Goal: Information Seeking & Learning: Learn about a topic

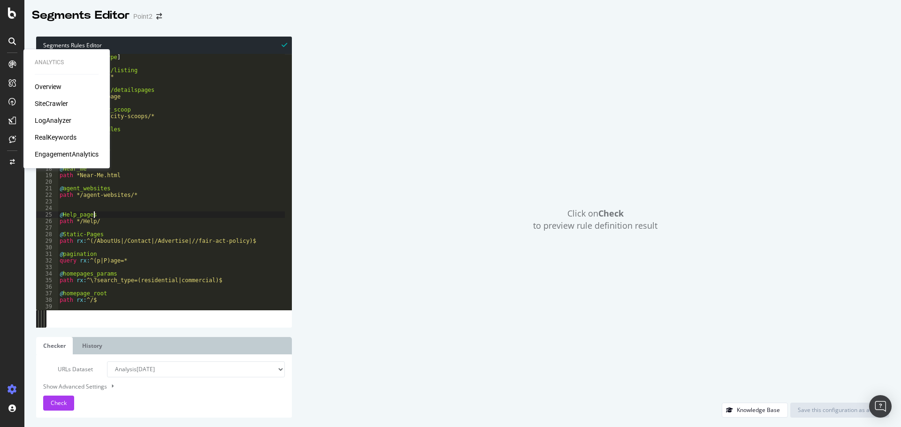
click at [58, 119] on div "LogAnalyzer" at bounding box center [53, 120] width 37 height 9
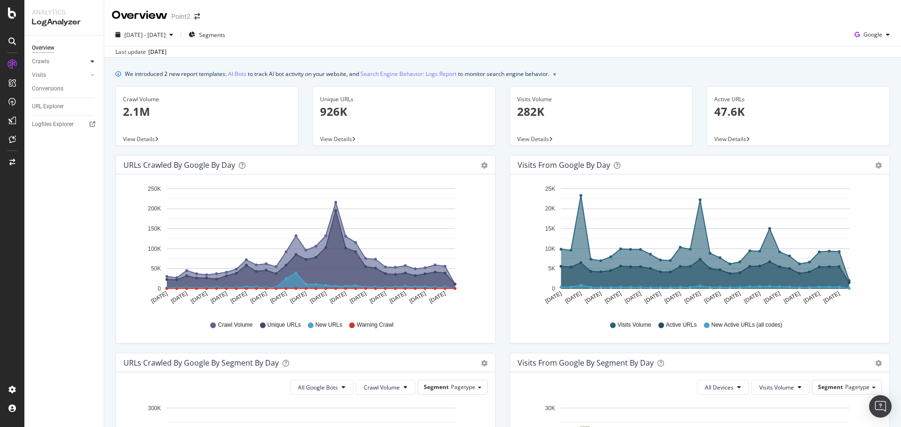
click at [96, 62] on div at bounding box center [92, 61] width 9 height 9
click at [44, 109] on div "HTTP Codes" at bounding box center [52, 112] width 32 height 10
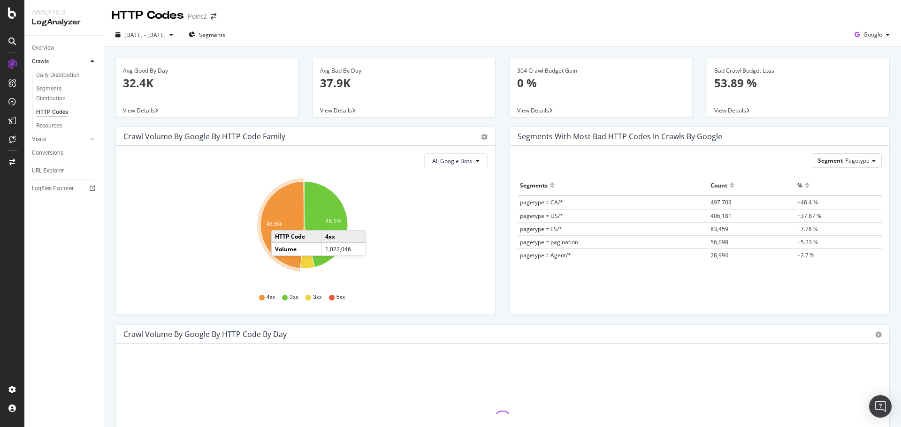
click at [280, 221] on text "48.5%" at bounding box center [274, 224] width 16 height 7
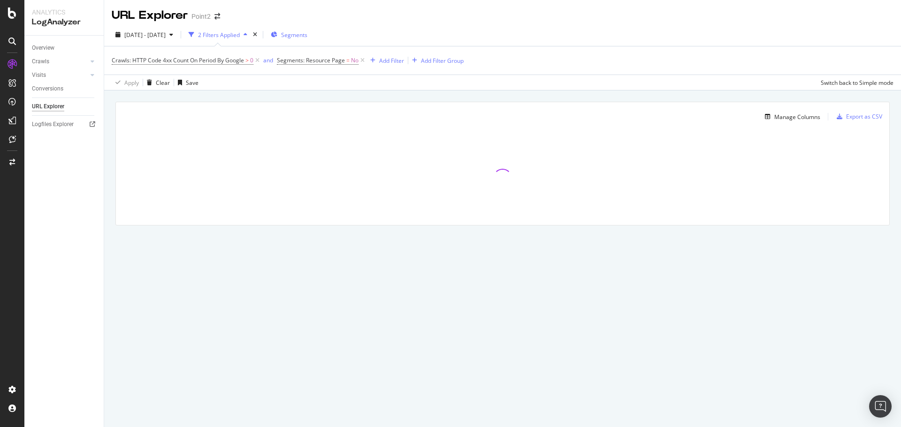
click at [307, 36] on span "Segments" at bounding box center [294, 35] width 26 height 8
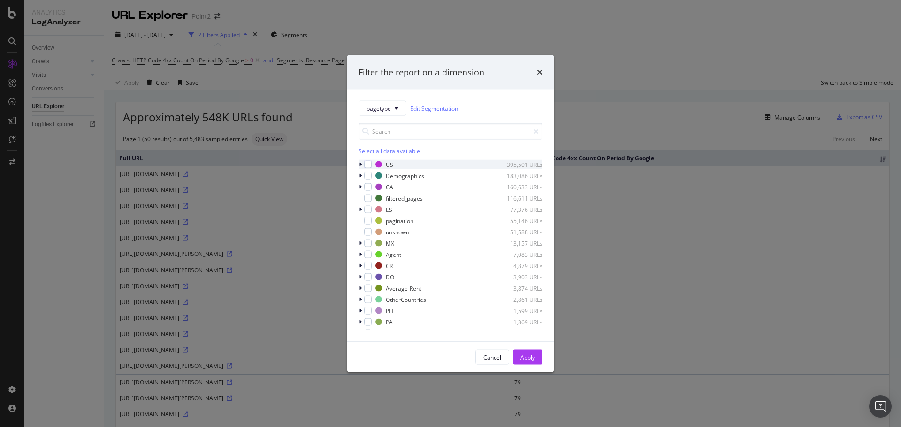
click at [359, 166] on icon "modal" at bounding box center [360, 165] width 3 height 6
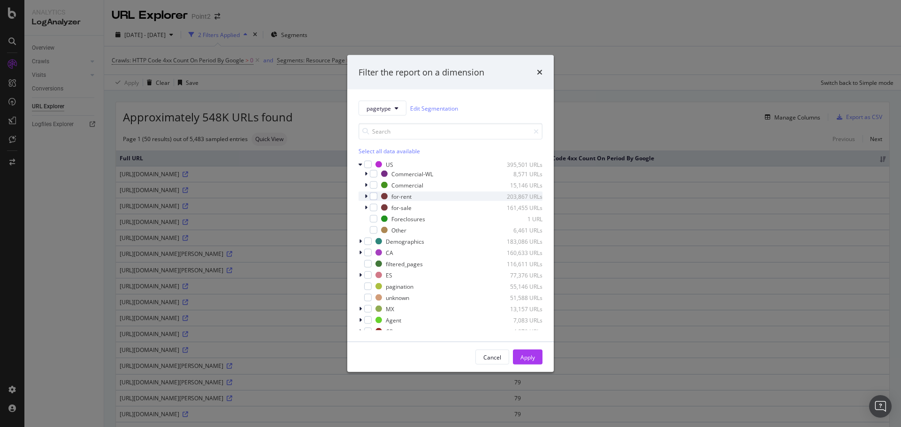
click at [366, 196] on icon "modal" at bounding box center [365, 197] width 3 height 6
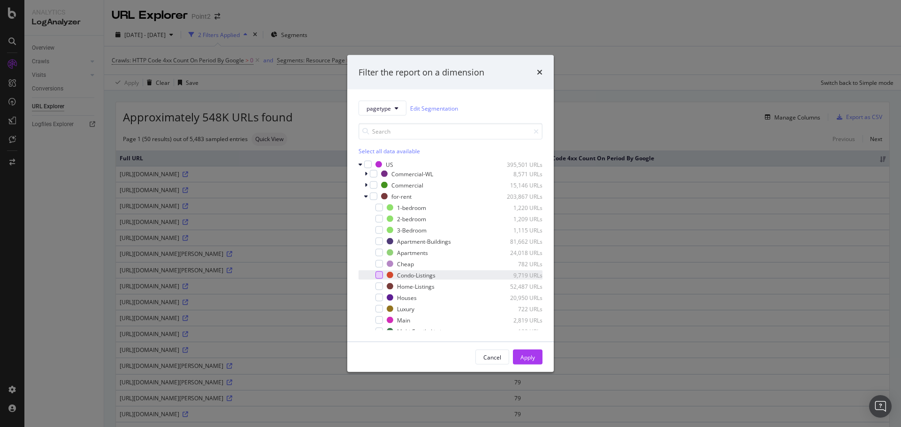
click at [377, 275] on div "modal" at bounding box center [379, 276] width 8 height 8
click at [380, 241] on div "modal" at bounding box center [379, 242] width 8 height 8
click at [377, 284] on div "modal" at bounding box center [379, 287] width 8 height 8
click at [524, 355] on div "Apply" at bounding box center [527, 357] width 15 height 8
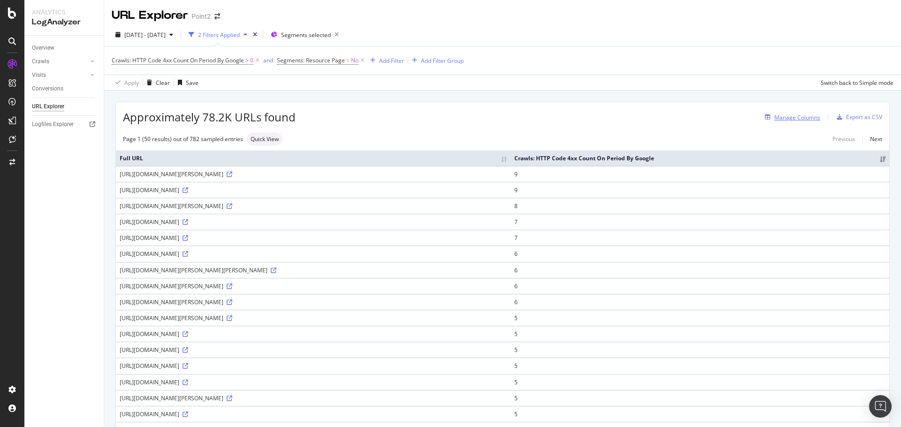
click at [800, 119] on div "Manage Columns" at bounding box center [797, 118] width 46 height 8
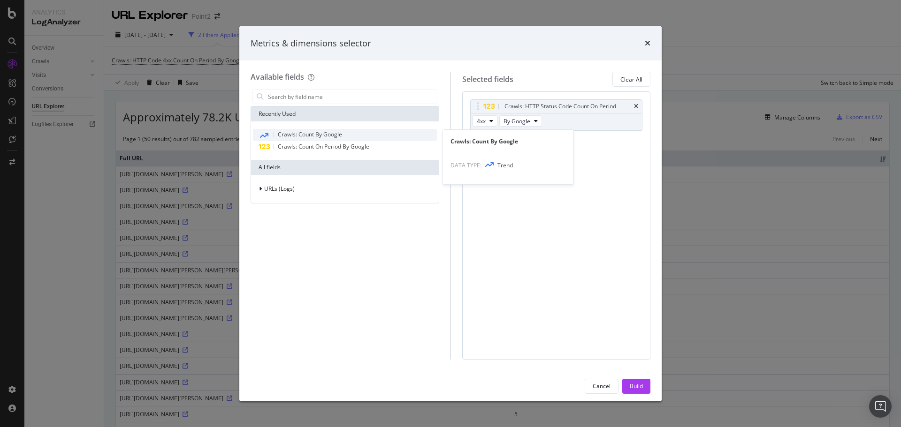
click at [301, 135] on span "Crawls: Count By Google" at bounding box center [310, 134] width 64 height 8
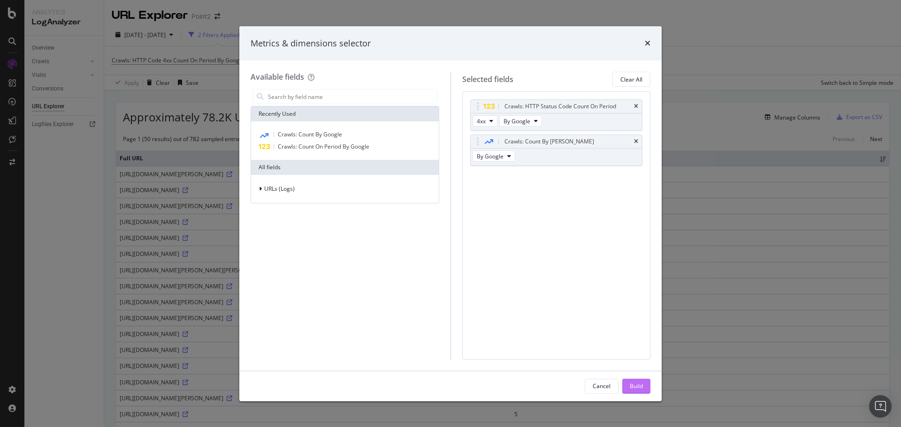
click at [640, 387] on div "Build" at bounding box center [635, 386] width 13 height 8
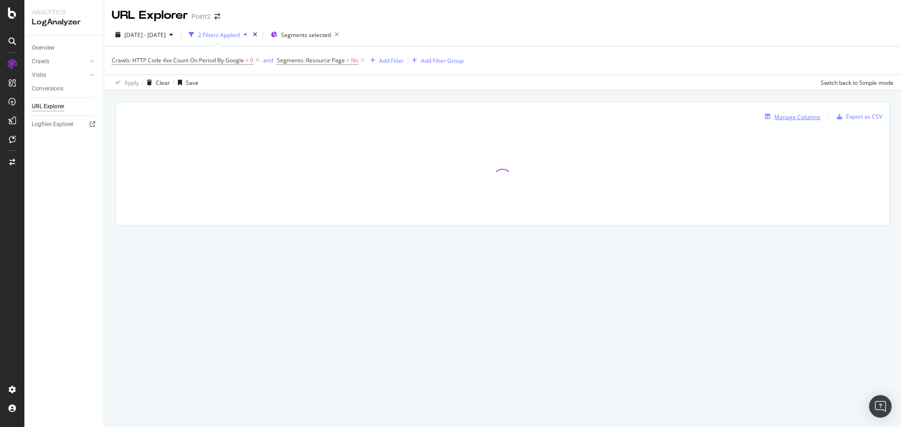
click at [795, 117] on div "Manage Columns" at bounding box center [797, 117] width 46 height 8
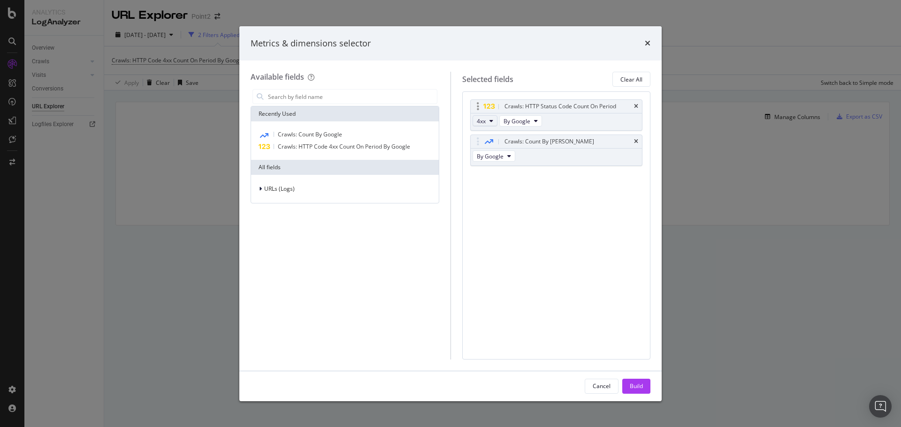
click at [477, 122] on span "4xx" at bounding box center [481, 121] width 9 height 8
click at [278, 191] on span "URLs (Logs)" at bounding box center [279, 189] width 30 height 8
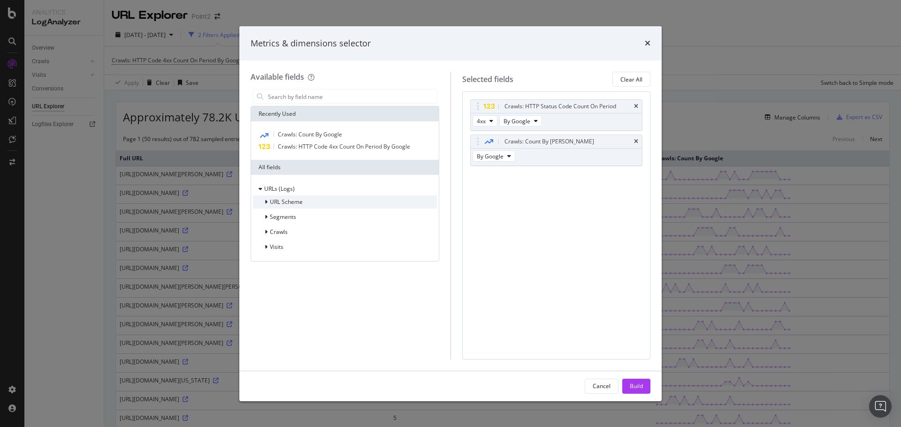
click at [286, 204] on span "URL Scheme" at bounding box center [286, 202] width 33 height 8
click at [281, 230] on span "Crawls" at bounding box center [279, 232] width 18 height 8
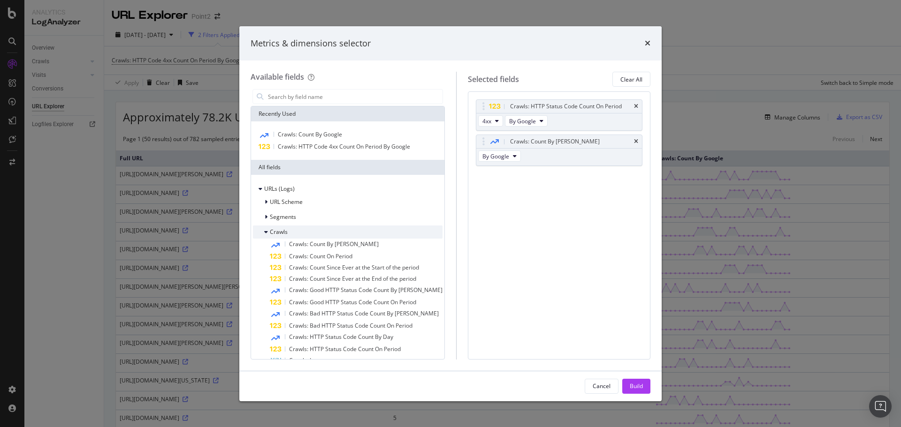
click at [287, 230] on span "Crawls" at bounding box center [279, 232] width 18 height 8
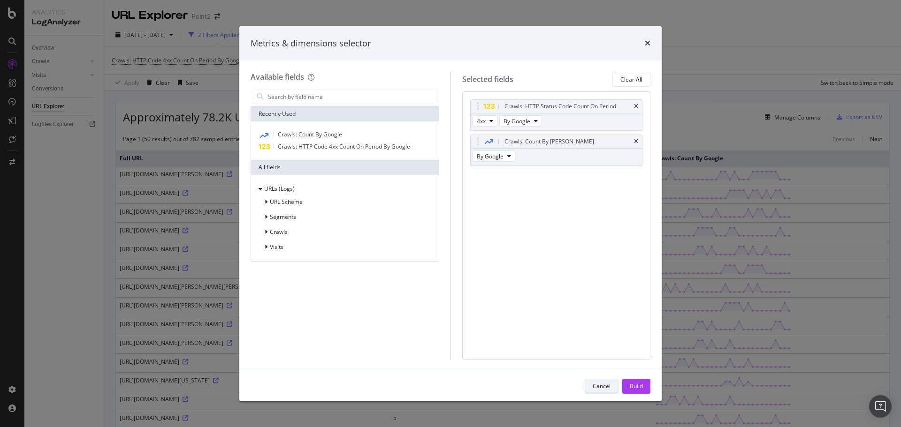
click at [597, 379] on button "Cancel" at bounding box center [601, 386] width 34 height 15
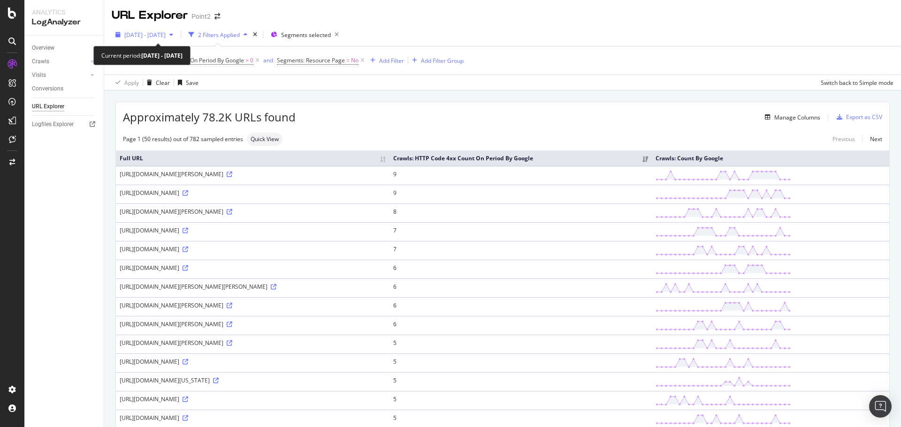
click at [151, 33] on span "2025 Aug. 27th - Sep. 25th" at bounding box center [144, 35] width 41 height 8
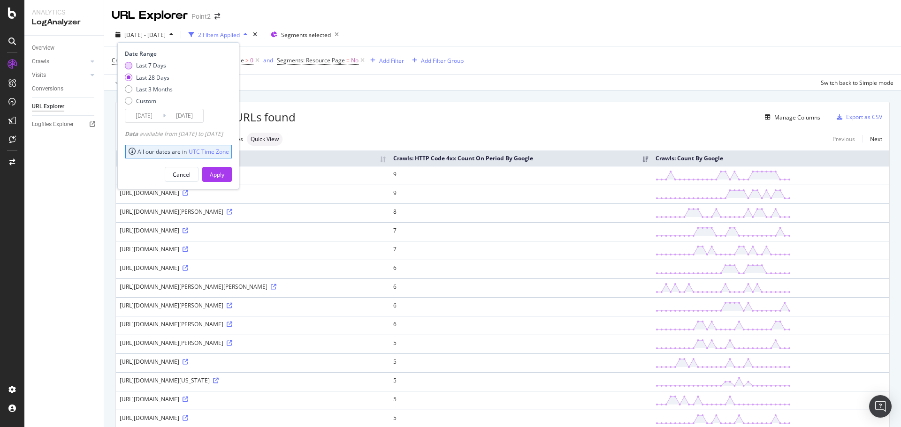
click at [150, 64] on div "Last 7 Days" at bounding box center [151, 65] width 30 height 8
type input "2025/09/19"
click at [224, 179] on div "Apply" at bounding box center [217, 174] width 15 height 14
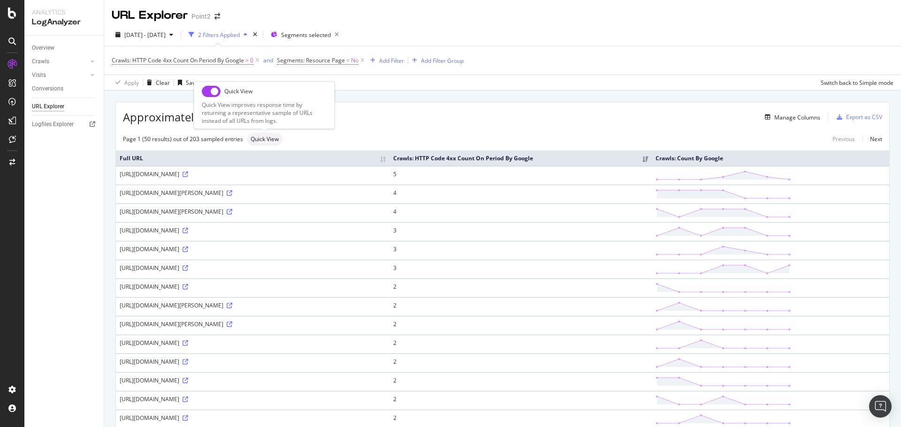
click at [262, 134] on div "Quick View" at bounding box center [265, 139] width 36 height 13
click at [209, 87] on input "checkbox" at bounding box center [211, 91] width 19 height 11
checkbox input "true"
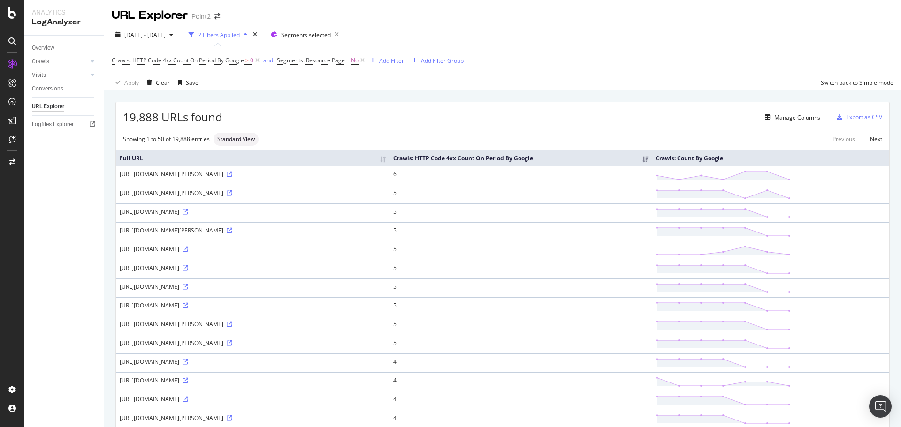
click at [574, 158] on th "Crawls: HTTP Code 4xx Count On Period By Google" at bounding box center [520, 158] width 262 height 15
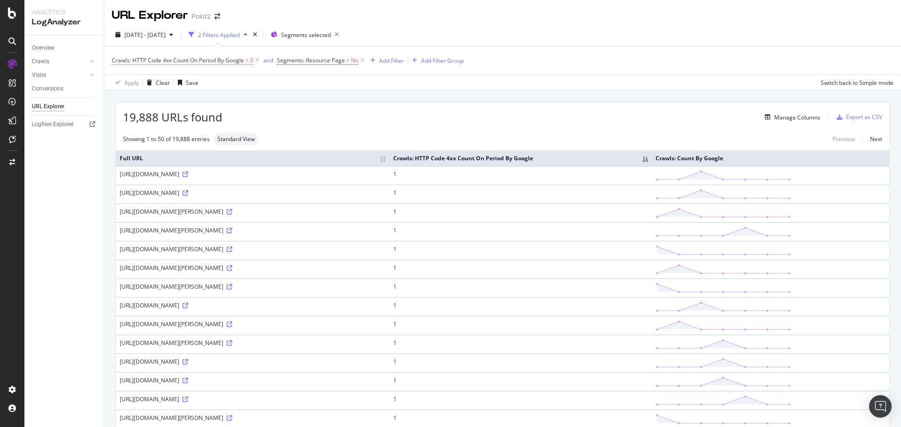
click at [216, 64] on span "Crawls: HTTP Code 4xx Count On Period By Google" at bounding box center [178, 60] width 132 height 8
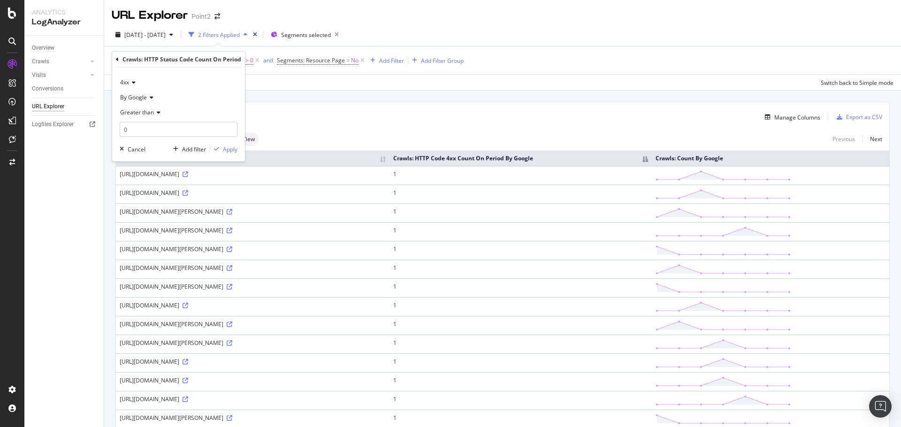
click at [153, 113] on span "Greater than" at bounding box center [137, 112] width 34 height 8
click at [156, 196] on span "Greater than or equal to" at bounding box center [155, 193] width 63 height 8
drag, startPoint x: 141, startPoint y: 145, endPoint x: 142, endPoint y: 150, distance: 4.7
click at [141, 146] on div "Cancel" at bounding box center [137, 149] width 18 height 8
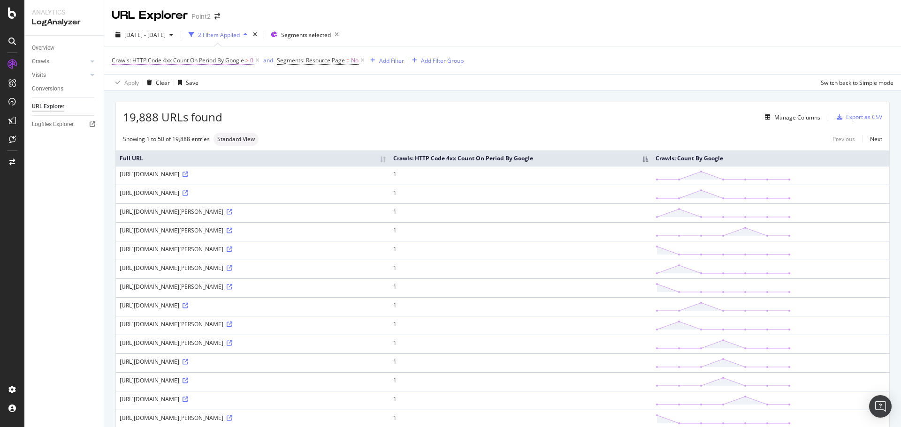
click at [239, 62] on span "Crawls: HTTP Code 4xx Count On Period By Google" at bounding box center [178, 60] width 132 height 8
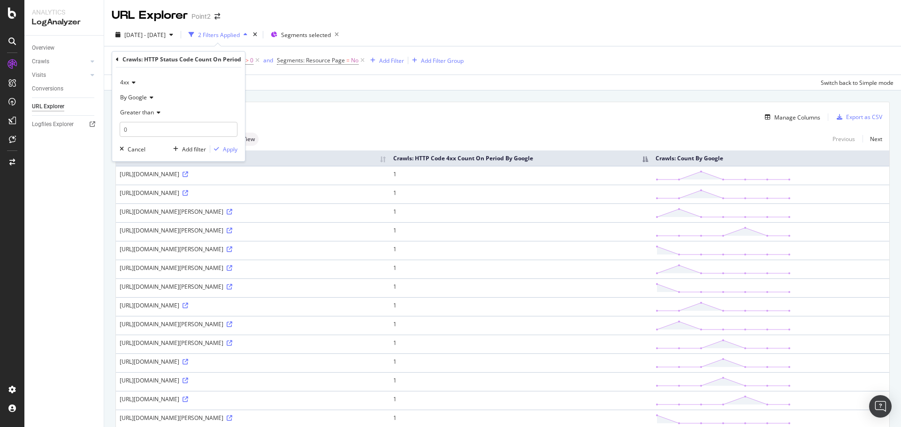
click at [151, 109] on span "Greater than" at bounding box center [137, 112] width 34 height 8
click at [179, 193] on span "Greater than or equal to" at bounding box center [155, 193] width 63 height 8
click at [229, 152] on div "Apply" at bounding box center [230, 149] width 15 height 8
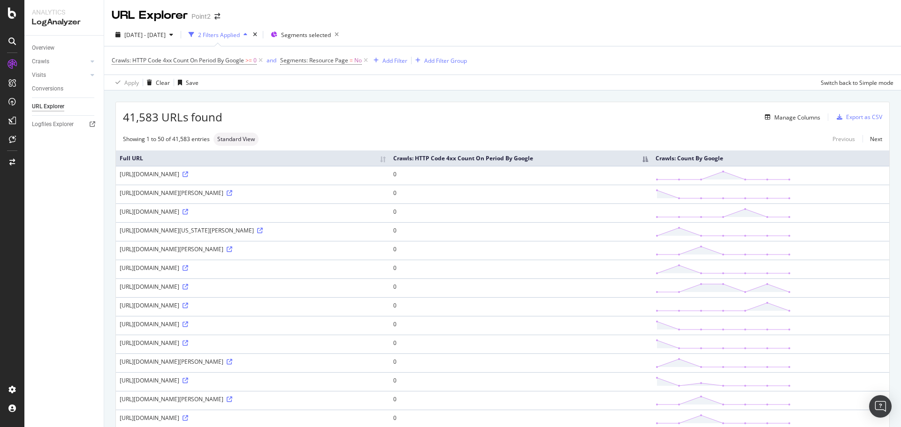
scroll to position [250, 0]
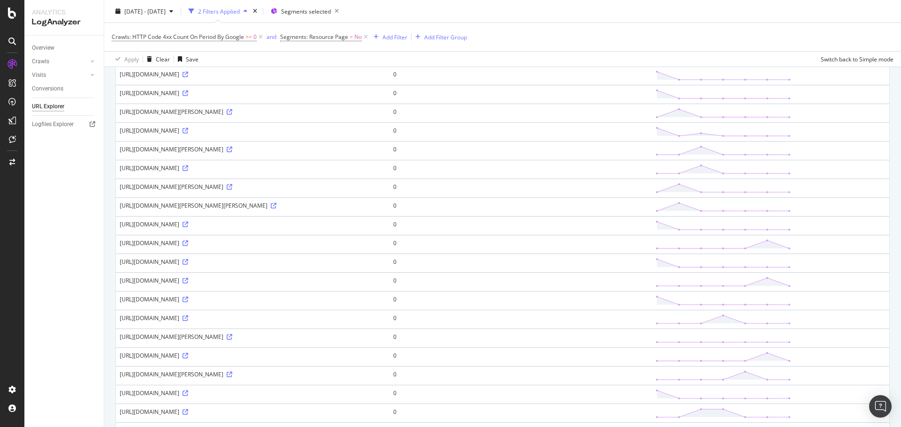
drag, startPoint x: 528, startPoint y: 338, endPoint x: 63, endPoint y: 301, distance: 465.8
click at [63, 301] on div "Overview Crawls Daily Distribution Segments Distribution HTTP Codes Resources V…" at bounding box center [63, 232] width 79 height 392
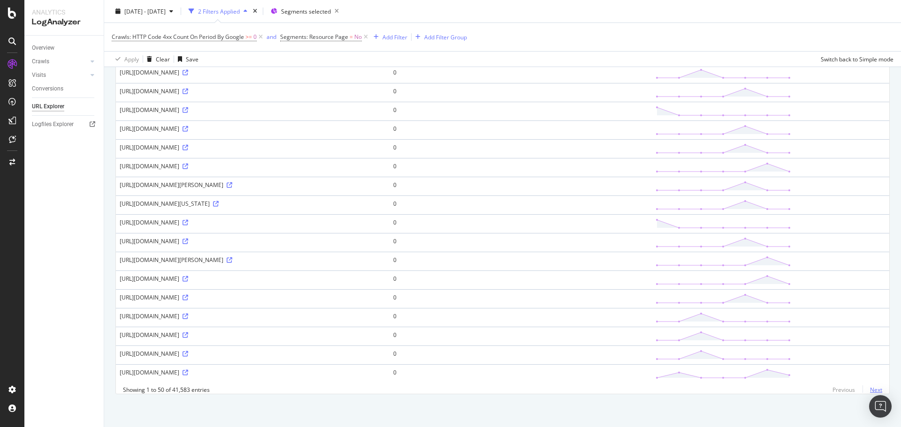
click at [868, 390] on link "Next" at bounding box center [872, 390] width 20 height 14
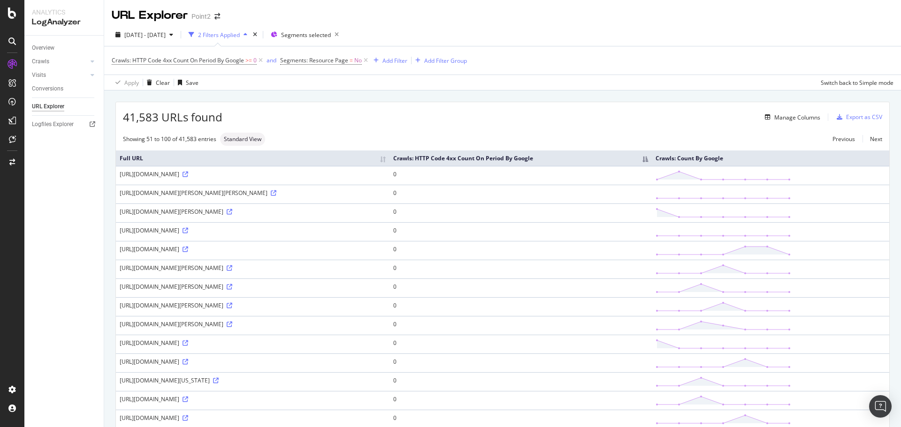
click at [631, 158] on th "Crawls: HTTP Code 4xx Count On Period By Google" at bounding box center [520, 158] width 262 height 15
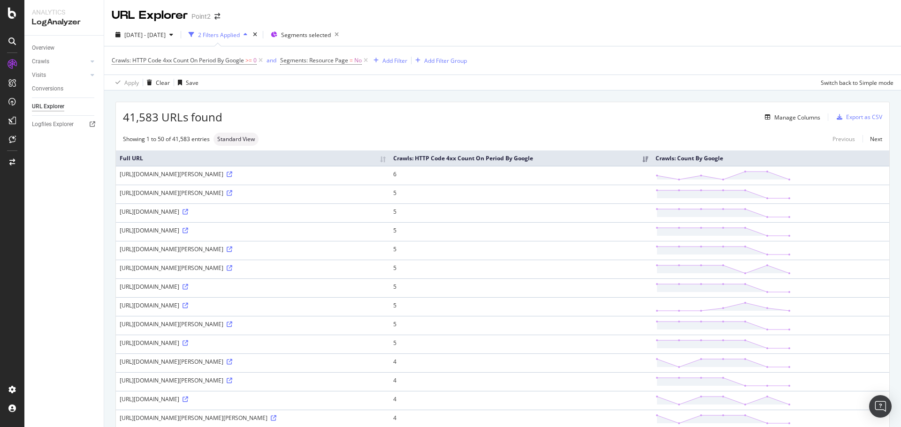
click at [386, 174] on div "https://www.point2homes.com/US/Apartment-Buildings/NC/Winston-Salem/3145-Beeson…" at bounding box center [253, 174] width 266 height 8
click at [232, 174] on icon at bounding box center [230, 175] width 6 height 6
